Goal: Learn about a topic: Learn about a topic

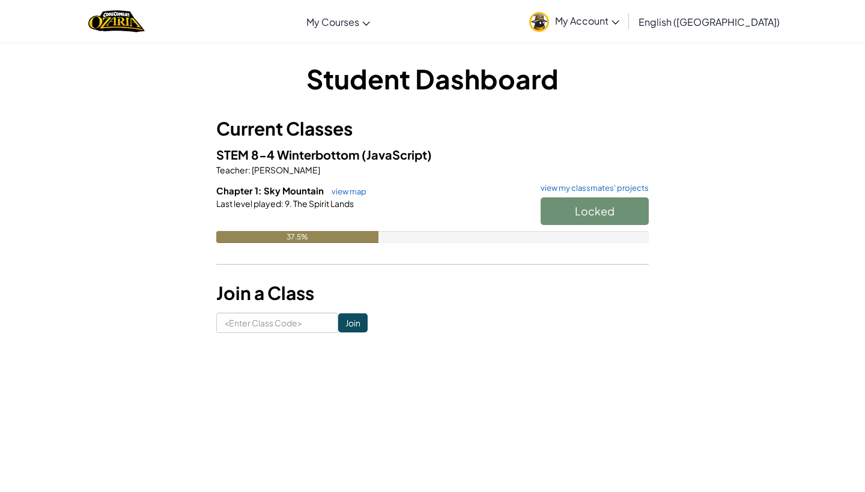
click at [571, 208] on div "Locked" at bounding box center [588, 215] width 120 height 34
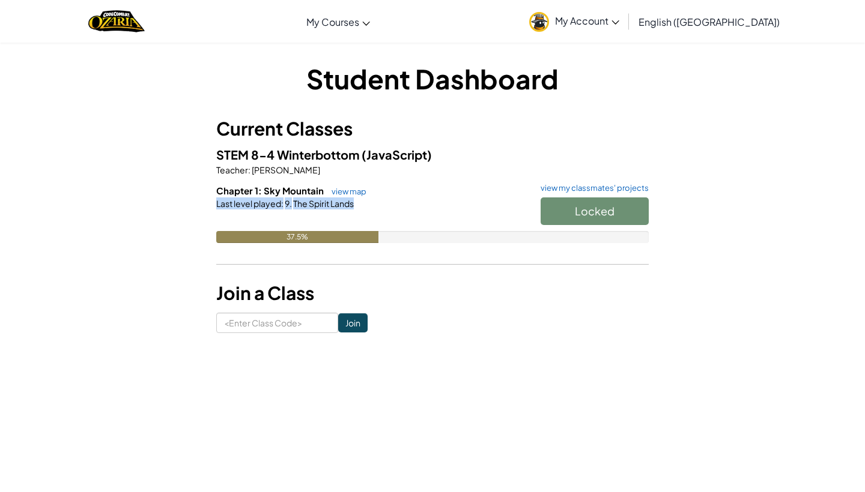
click at [571, 208] on div "Locked" at bounding box center [588, 215] width 120 height 34
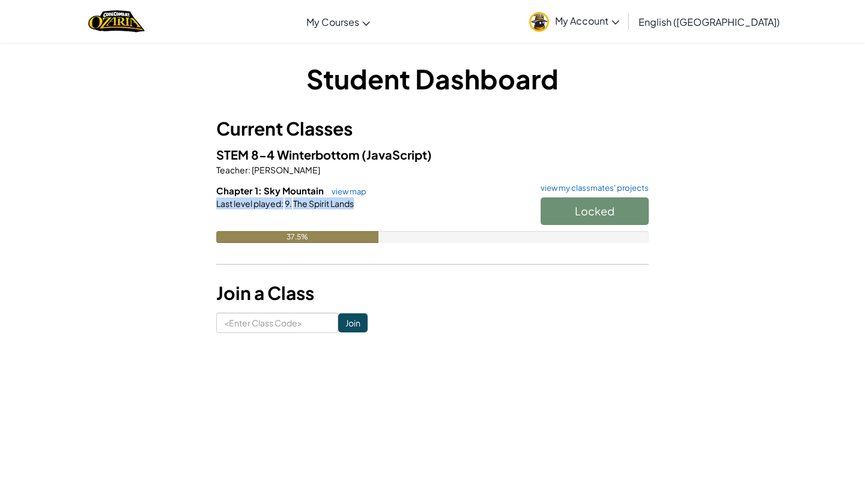
click at [571, 208] on div "Locked" at bounding box center [588, 215] width 120 height 34
click at [573, 222] on div "Locked" at bounding box center [588, 215] width 120 height 34
